Goal: Register for event/course

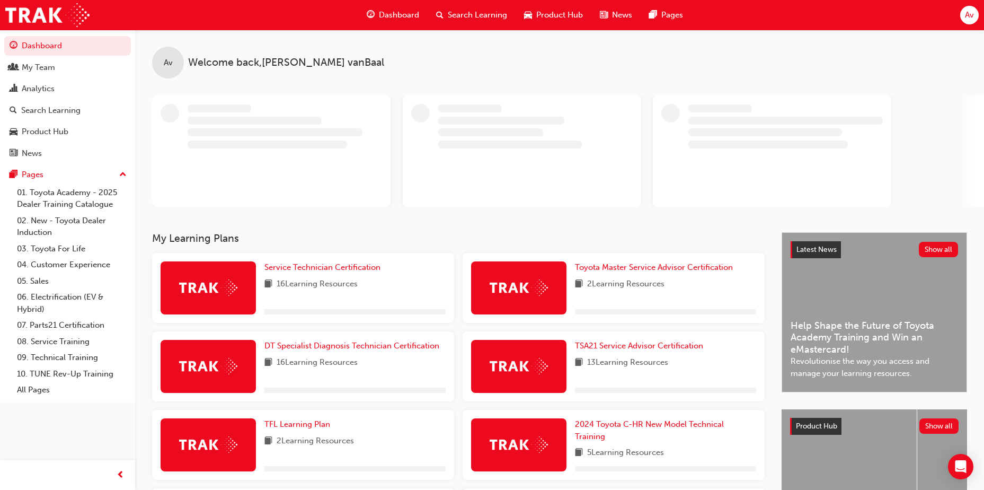
click at [468, 12] on span "Search Learning" at bounding box center [477, 15] width 59 height 12
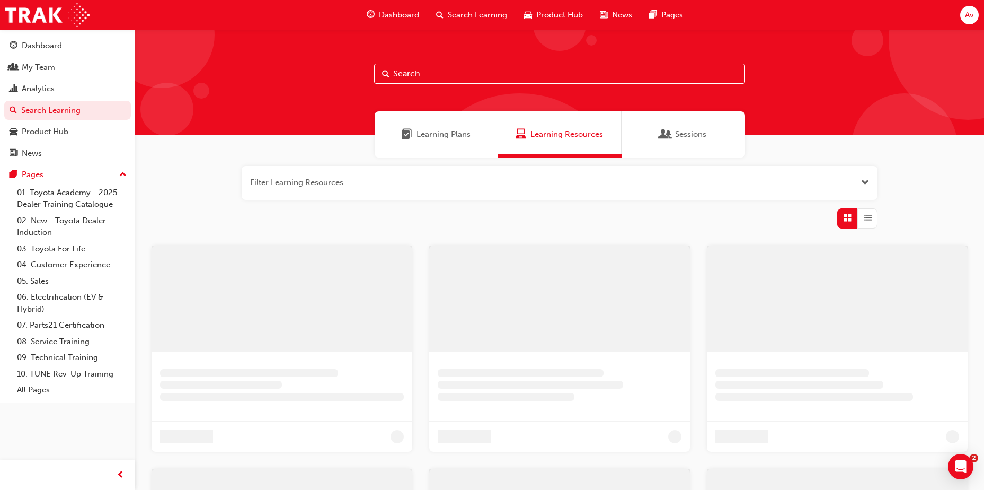
click at [406, 67] on input "text" at bounding box center [559, 74] width 371 height 20
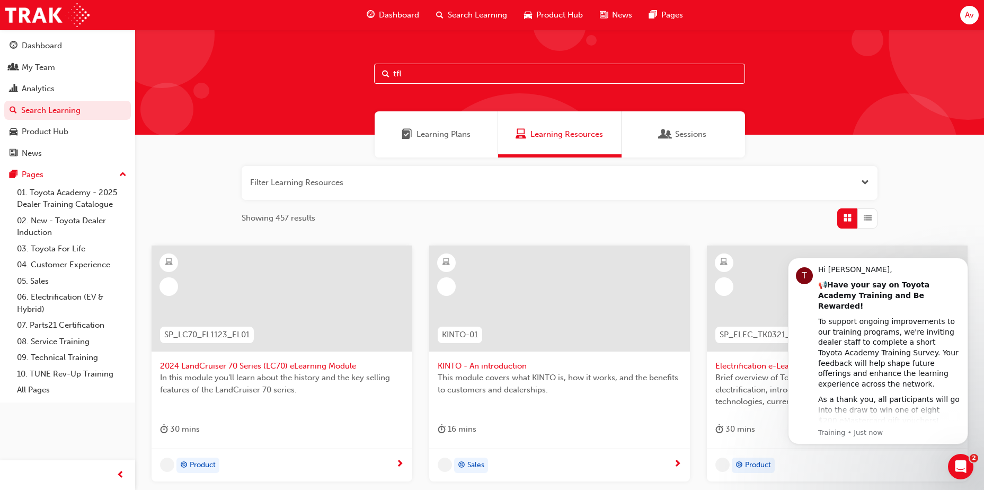
type input "tfl"
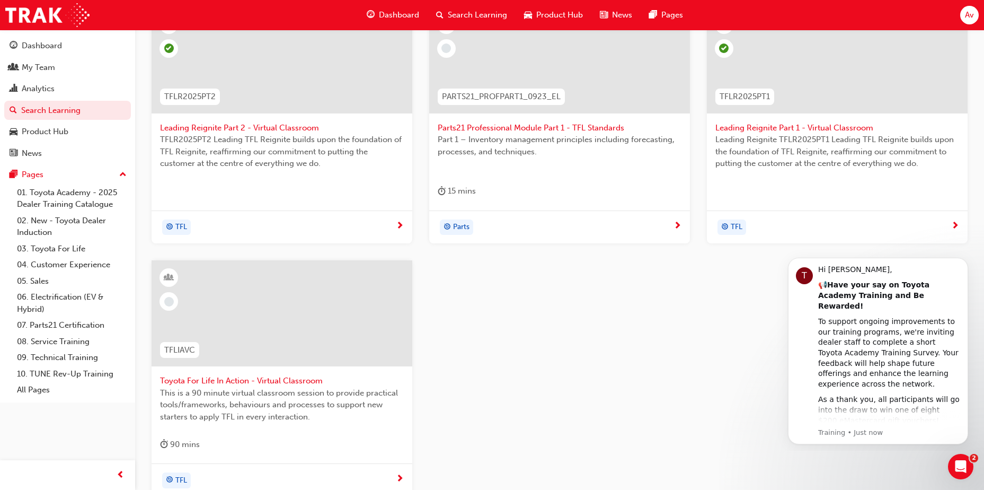
scroll to position [238, 0]
click at [304, 344] on div at bounding box center [282, 313] width 261 height 106
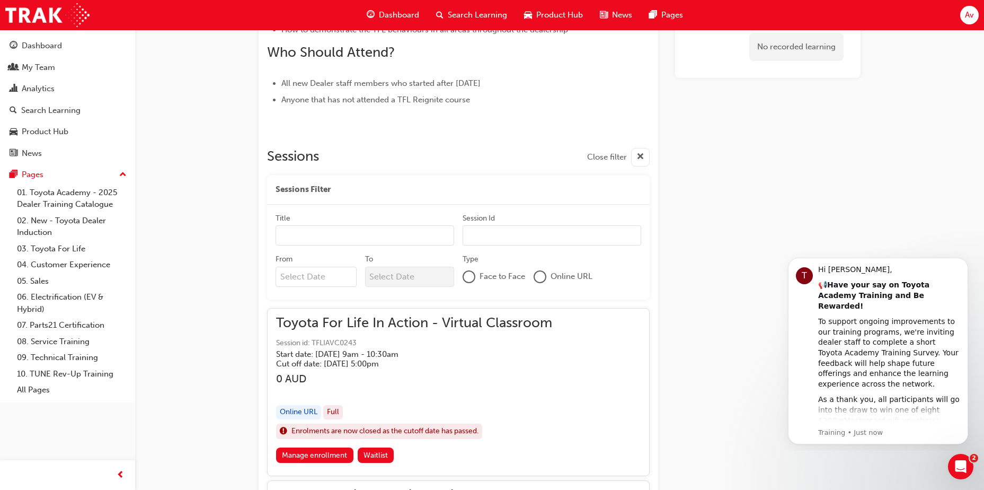
scroll to position [568, 0]
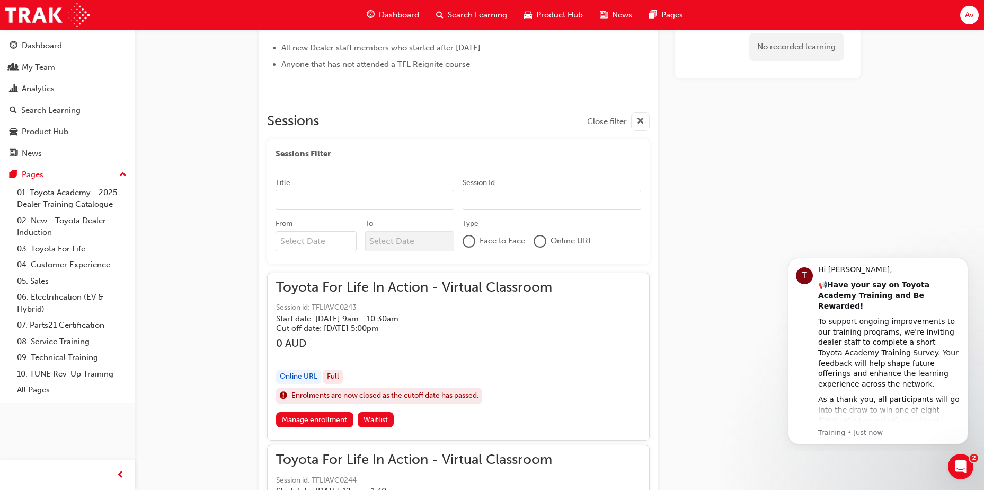
click at [364, 316] on h5 "Start date: [DATE] 9am - 10:30am" at bounding box center [405, 319] width 259 height 10
click at [367, 323] on h5 "Cut off date: [DATE] 5:00pm" at bounding box center [405, 328] width 259 height 10
click at [354, 306] on span "Session id: TFLIAVC0243" at bounding box center [414, 308] width 276 height 12
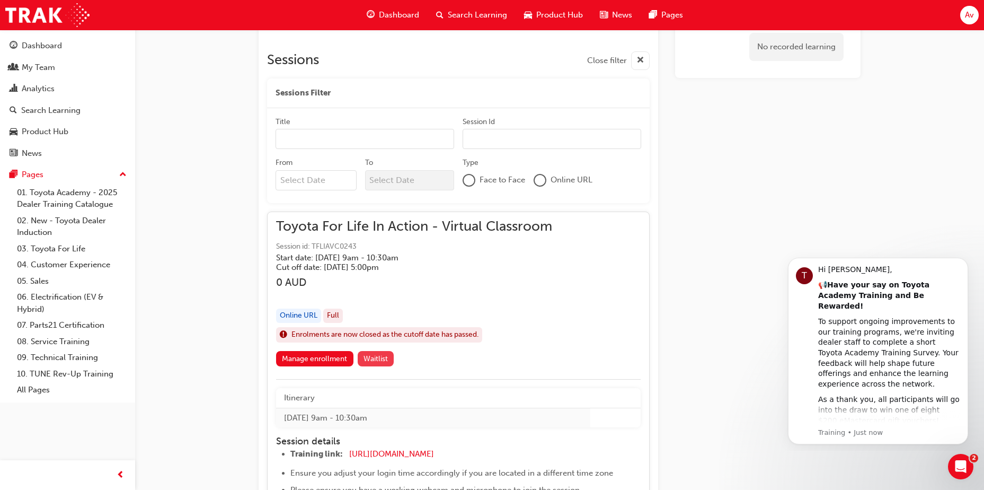
scroll to position [766, 0]
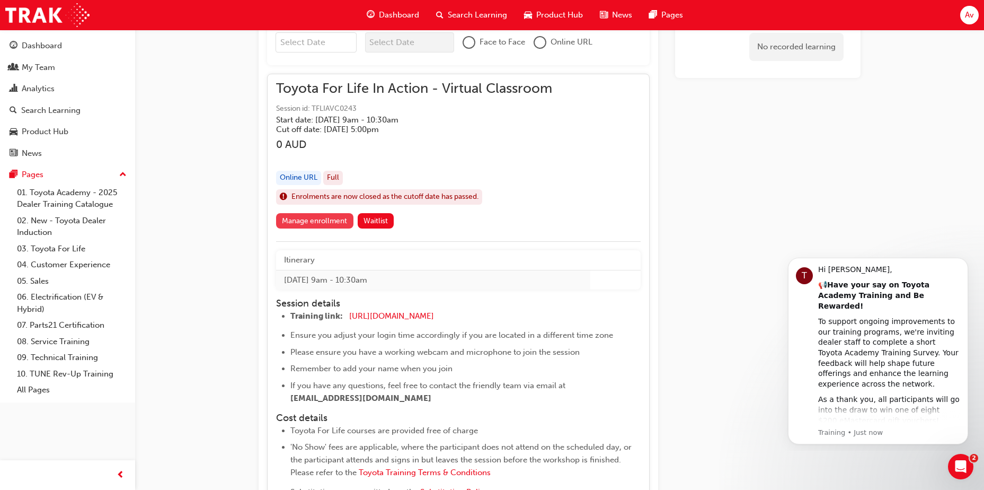
click at [333, 223] on link "Manage enrollment" at bounding box center [314, 220] width 77 height 15
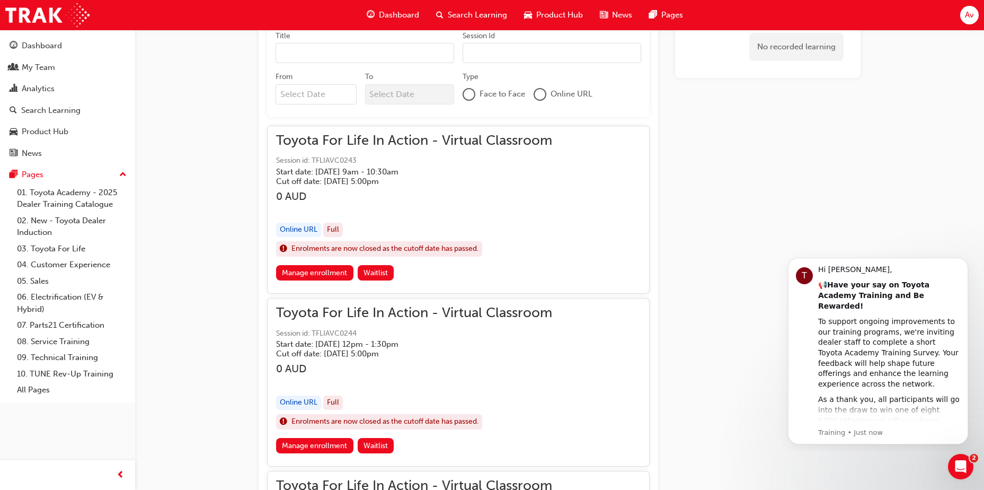
scroll to position [713, 0]
click at [335, 170] on h5 "Start date: [DATE] 9am - 10:30am" at bounding box center [405, 173] width 259 height 10
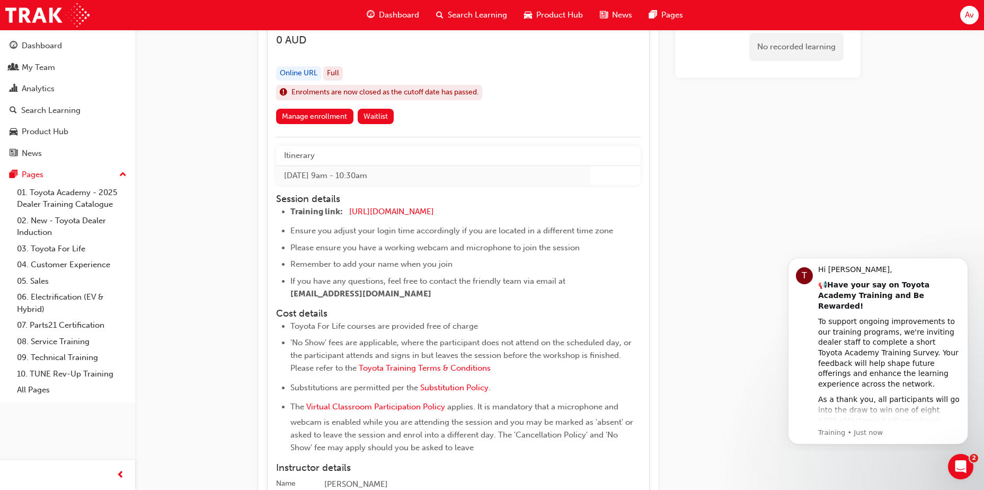
scroll to position [872, 0]
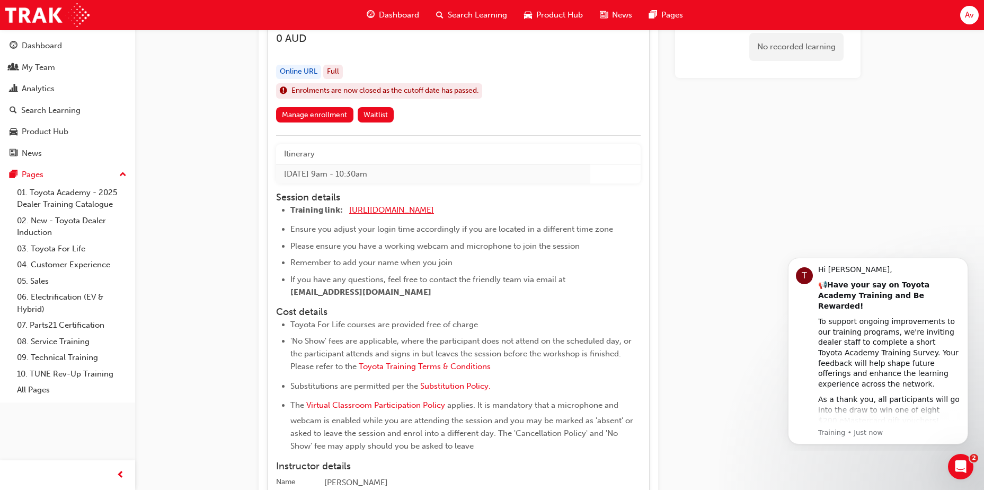
click at [406, 209] on span "[URL][DOMAIN_NAME]" at bounding box center [391, 210] width 85 height 10
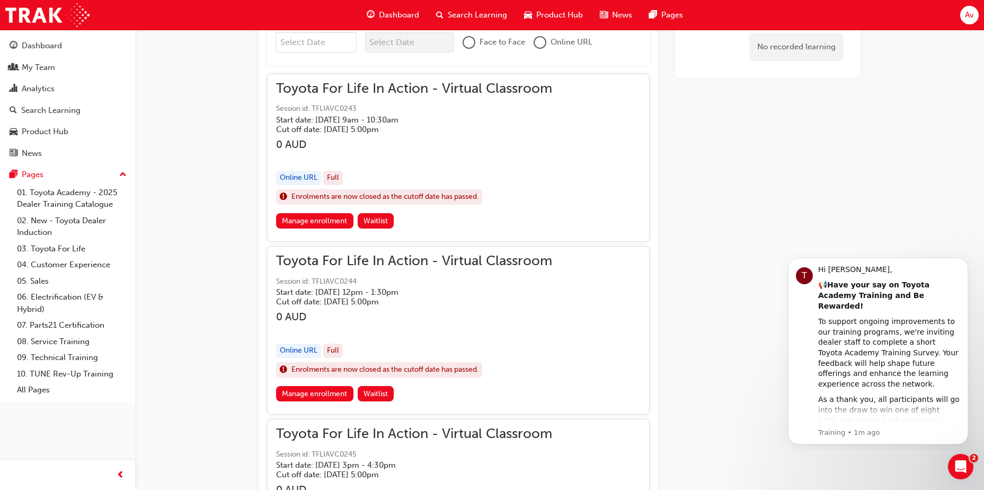
scroll to position [768, 0]
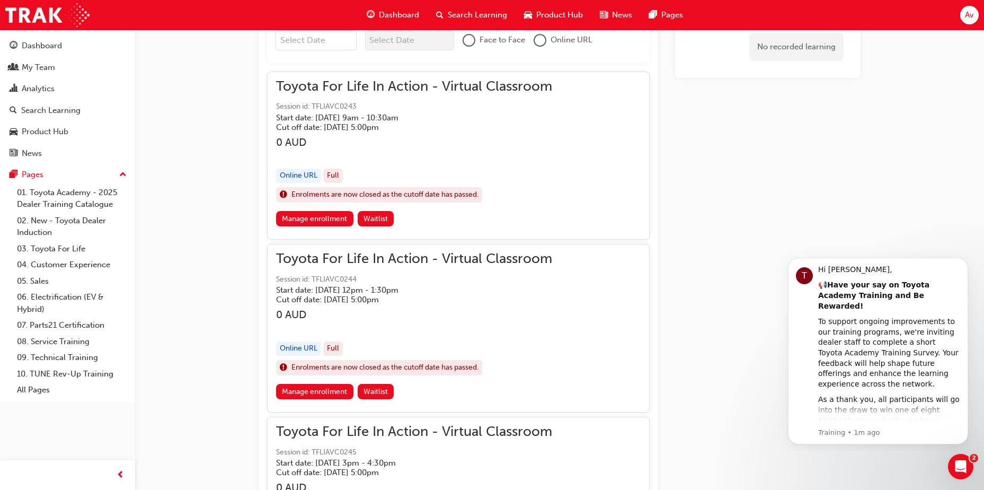
click at [369, 119] on h5 "Start date: [DATE] 9am - 10:30am" at bounding box center [405, 118] width 259 height 10
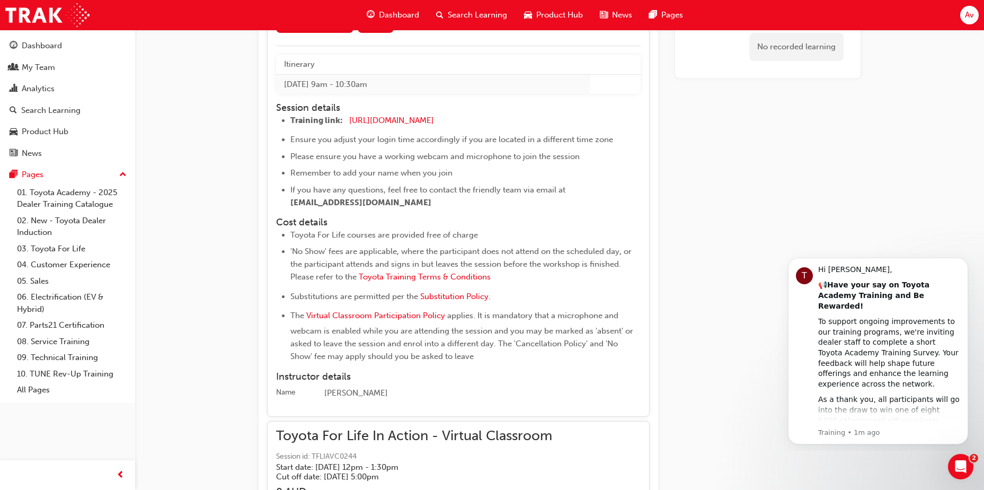
scroll to position [927, 0]
